Goal: Transaction & Acquisition: Book appointment/travel/reservation

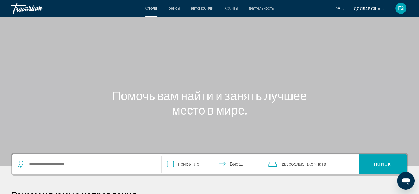
click at [55, 65] on div "Основное содержание" at bounding box center [209, 82] width 419 height 165
click at [17, 14] on div "Травориум" at bounding box center [38, 8] width 55 height 14
click at [18, 6] on div "Травориум" at bounding box center [38, 8] width 55 height 14
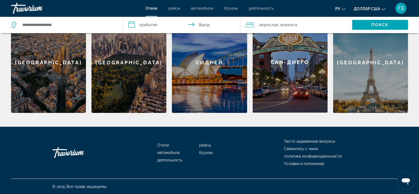
scroll to position [194, 0]
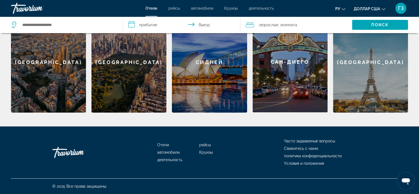
click at [66, 156] on div "Иди домой" at bounding box center [79, 152] width 55 height 17
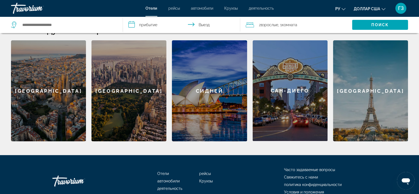
scroll to position [138, 0]
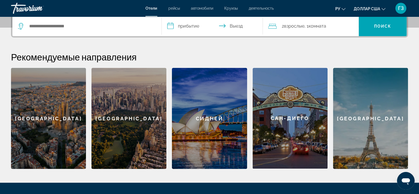
click at [375, 121] on div "Париж" at bounding box center [370, 118] width 75 height 101
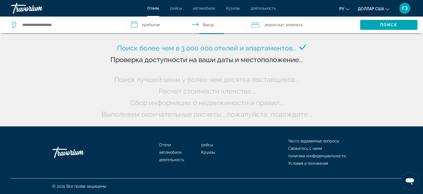
click at [149, 25] on input "**********" at bounding box center [187, 26] width 122 height 18
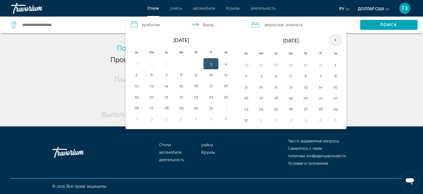
click at [336, 40] on th "Next month" at bounding box center [335, 40] width 15 height 12
click at [246, 76] on button "1" at bounding box center [246, 76] width 9 height 8
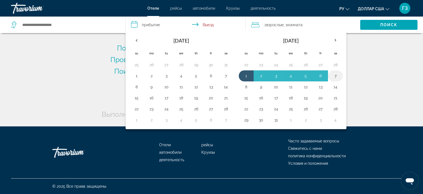
click at [333, 75] on button "7" at bounding box center [335, 76] width 9 height 8
type input "**********"
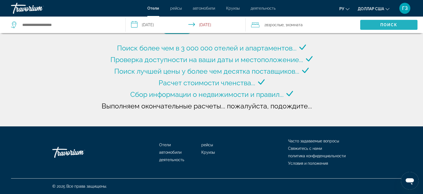
click at [369, 25] on span "Search" at bounding box center [389, 24] width 57 height 13
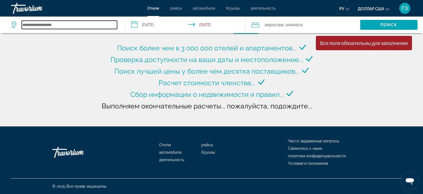
click at [37, 26] on input "Search hotel destination" at bounding box center [69, 25] width 95 height 8
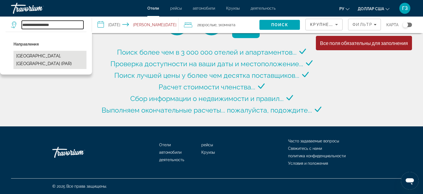
type input "**********"
click at [46, 54] on button "Paris, France (PAR)" at bounding box center [50, 60] width 73 height 18
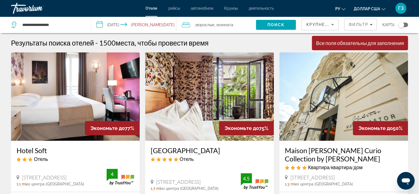
click at [359, 8] on font "доллар США" at bounding box center [367, 9] width 26 height 4
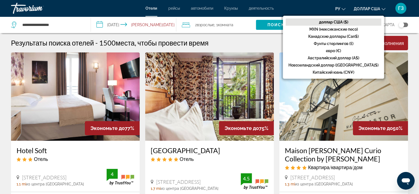
click at [25, 12] on div "Травориум" at bounding box center [38, 8] width 55 height 14
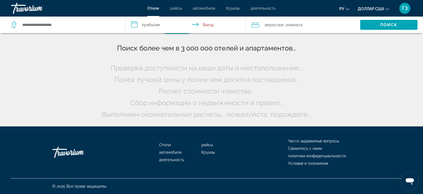
click at [19, 11] on div "Травориум" at bounding box center [38, 8] width 55 height 14
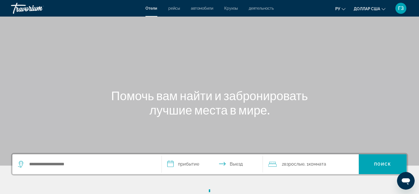
click at [19, 11] on div "Травориум" at bounding box center [38, 8] width 55 height 14
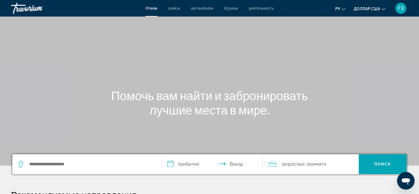
click at [19, 11] on div "Травориум" at bounding box center [38, 8] width 55 height 14
click at [312, 9] on div "ру Английский Español французский Итальяно португальский русский доллар США дол…" at bounding box center [344, 8] width 129 height 12
click at [414, 6] on div "Отели рейсы автомобили Круизы деятельность Отели рейсы автомобили Круизы деятел…" at bounding box center [209, 8] width 419 height 14
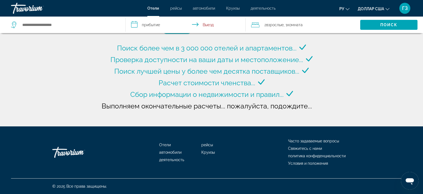
type input "**********"
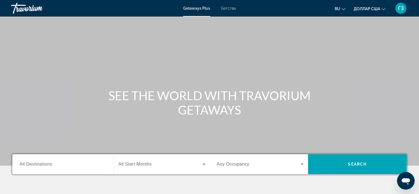
click at [289, 60] on div "Основное содержание" at bounding box center [209, 82] width 419 height 165
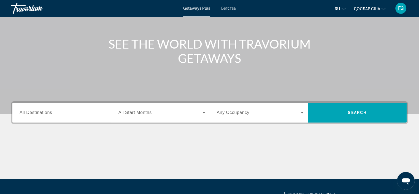
scroll to position [55, 0]
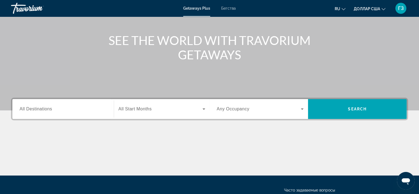
click at [40, 112] on div "Виджет поиска" at bounding box center [63, 109] width 87 height 16
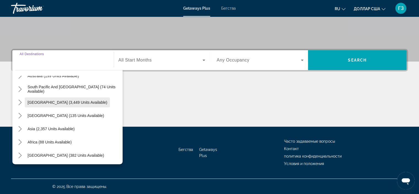
scroll to position [89, 0]
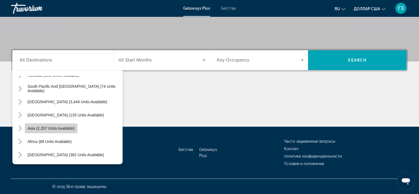
click at [62, 127] on span "Asia (2,357 units available)" at bounding box center [51, 128] width 47 height 4
type input "**********"
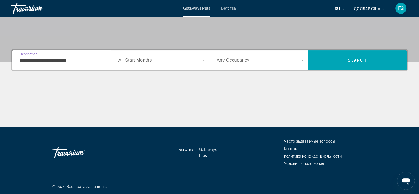
scroll to position [0, 0]
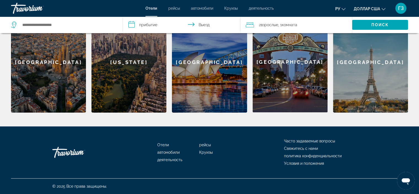
scroll to position [56, 0]
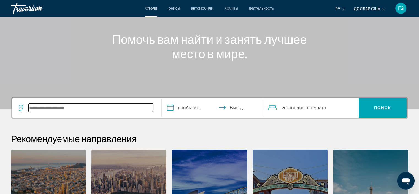
click at [40, 108] on input "Поиск отеля" at bounding box center [91, 108] width 125 height 8
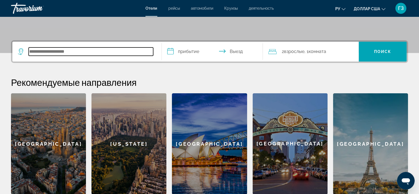
scroll to position [135, 0]
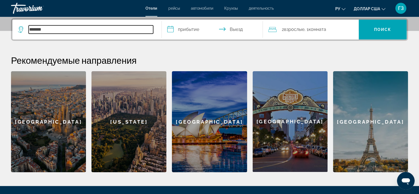
type input "*******"
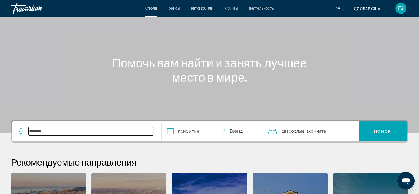
scroll to position [24, 0]
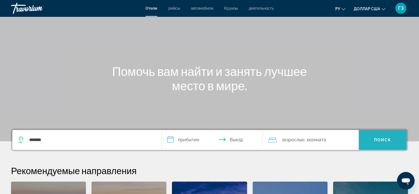
click at [387, 139] on font "Поиск" at bounding box center [382, 140] width 17 height 4
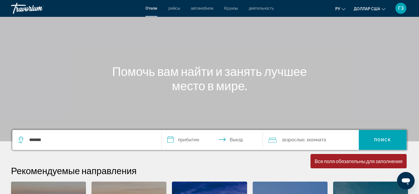
click at [183, 137] on input "**********" at bounding box center [214, 141] width 104 height 22
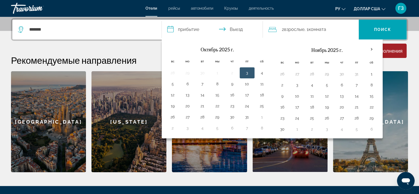
scroll to position [135, 0]
click at [373, 50] on th "В следующем месяце" at bounding box center [371, 49] width 15 height 12
click at [371, 48] on th "В следующем месяце" at bounding box center [371, 49] width 15 height 12
click at [369, 49] on th "В следующем месяце" at bounding box center [371, 49] width 15 height 12
click at [369, 47] on th "В следующем месяце" at bounding box center [371, 49] width 15 height 12
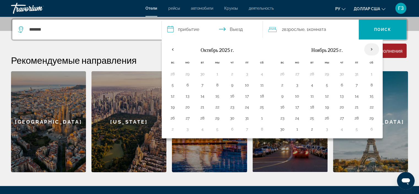
click at [369, 47] on th "В следующем месяце" at bounding box center [371, 49] width 15 height 12
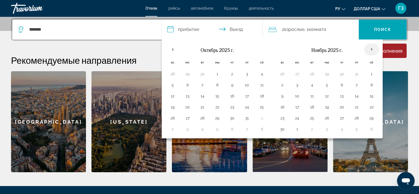
click at [369, 47] on th "В следующем месяце" at bounding box center [371, 49] width 15 height 12
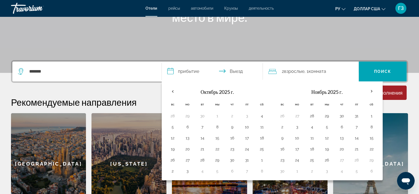
scroll to position [107, 0]
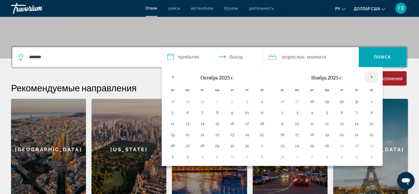
click at [368, 76] on th "В следующем месяце" at bounding box center [371, 77] width 15 height 12
click at [369, 75] on th "В следующем месяце" at bounding box center [371, 77] width 15 height 12
click at [173, 74] on th "Previous month" at bounding box center [172, 77] width 15 height 12
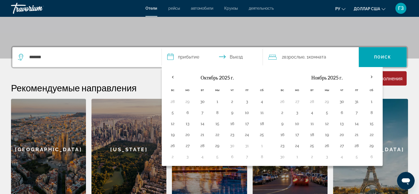
click at [324, 76] on font "Ноябрь 2025 г." at bounding box center [327, 77] width 31 height 6
click at [187, 56] on input "**********" at bounding box center [214, 58] width 104 height 22
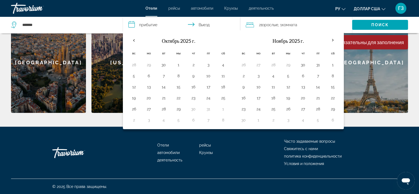
scroll to position [194, 0]
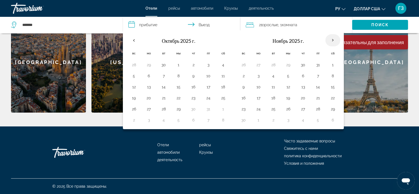
click at [334, 39] on th "В следующем месяце" at bounding box center [333, 40] width 15 height 12
click at [255, 75] on button "3" at bounding box center [258, 76] width 9 height 8
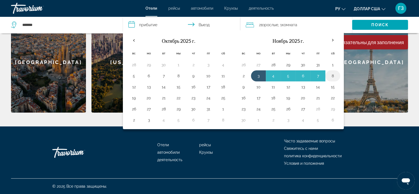
click at [332, 74] on button "8" at bounding box center [333, 76] width 9 height 8
type input "**********"
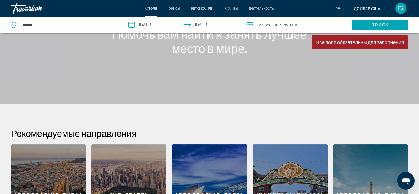
scroll to position [56, 0]
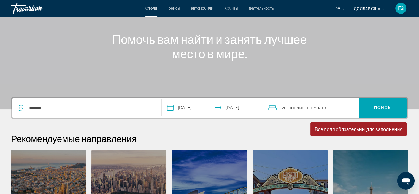
click at [27, 109] on div "*******" at bounding box center [85, 108] width 135 height 8
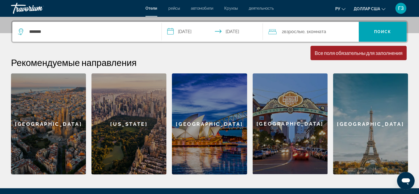
scroll to position [135, 0]
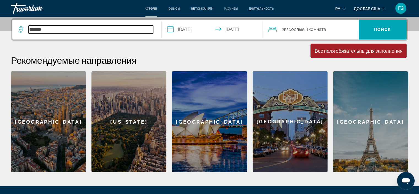
drag, startPoint x: 63, startPoint y: 32, endPoint x: 23, endPoint y: 34, distance: 40.3
click at [25, 33] on div "*******" at bounding box center [85, 29] width 135 height 8
type input "*"
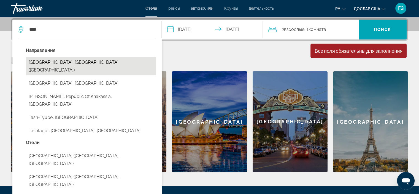
click at [61, 61] on button "[GEOGRAPHIC_DATA], [GEOGRAPHIC_DATA] ([GEOGRAPHIC_DATA])" at bounding box center [91, 66] width 130 height 18
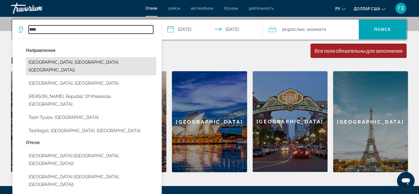
type input "**********"
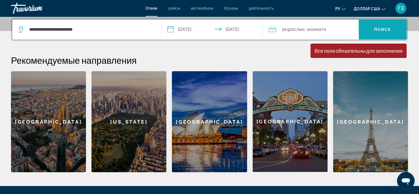
click at [377, 27] on font "Поиск" at bounding box center [382, 29] width 17 height 4
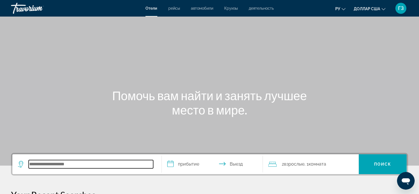
click at [69, 166] on input "Поиск отеля" at bounding box center [91, 164] width 125 height 8
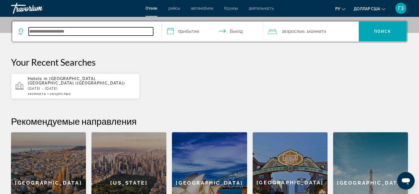
scroll to position [135, 0]
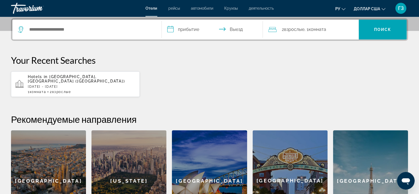
click at [90, 85] on p "Mon, 07 Dec - Sat, 12 Dec" at bounding box center [82, 87] width 108 height 4
